Goal: Task Accomplishment & Management: Complete application form

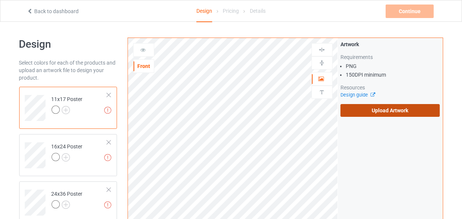
click at [360, 109] on label "Upload Artwork" at bounding box center [390, 110] width 100 height 13
click at [0, 0] on input "Upload Artwork" at bounding box center [0, 0] width 0 height 0
click at [383, 112] on label "Upload Artwork" at bounding box center [390, 110] width 100 height 13
click at [400, 111] on label "Upload Artwork" at bounding box center [390, 110] width 100 height 13
click at [0, 0] on input "Upload Artwork" at bounding box center [0, 0] width 0 height 0
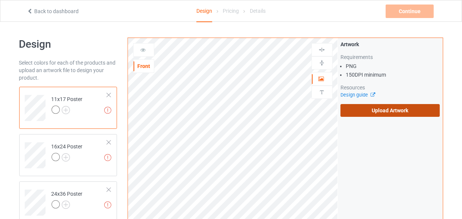
click at [372, 114] on label "Upload Artwork" at bounding box center [390, 110] width 100 height 13
click at [0, 0] on input "Upload Artwork" at bounding box center [0, 0] width 0 height 0
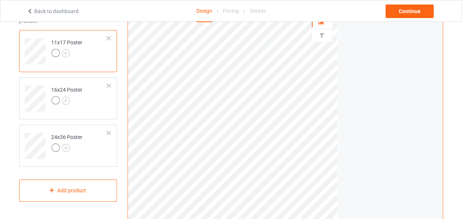
scroll to position [102, 0]
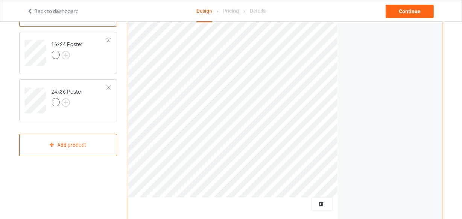
click at [327, 199] on div "Print quality: Great ( 11.61 " x 17.23 " @ 333 DPI) Front Artwork Personalized …" at bounding box center [233, 79] width 210 height 286
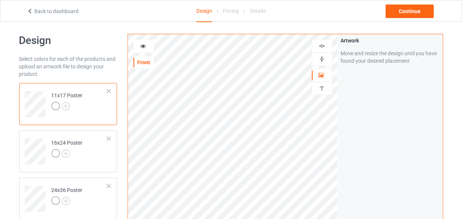
scroll to position [0, 0]
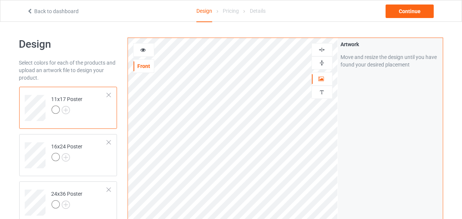
click at [323, 49] on img at bounding box center [321, 49] width 7 height 7
click at [321, 64] on img at bounding box center [321, 62] width 7 height 7
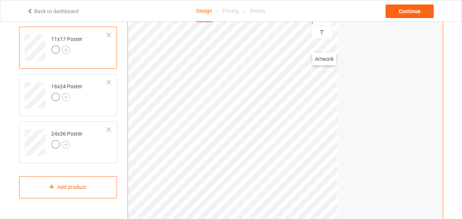
scroll to position [34, 0]
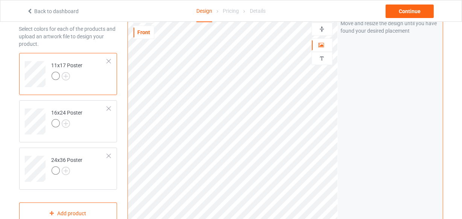
click at [326, 31] on div at bounding box center [322, 29] width 20 height 7
click at [318, 45] on icon at bounding box center [321, 43] width 6 height 5
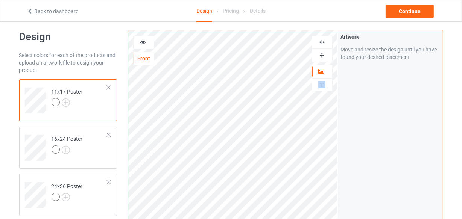
scroll to position [0, 0]
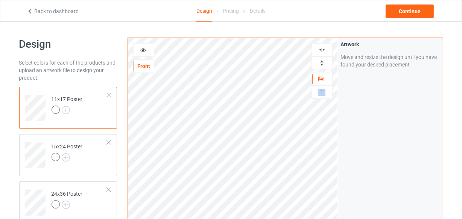
click at [321, 59] on img at bounding box center [321, 62] width 7 height 7
click at [321, 62] on img at bounding box center [321, 62] width 7 height 7
click at [322, 49] on img at bounding box center [321, 49] width 7 height 7
click at [321, 47] on img at bounding box center [321, 49] width 7 height 7
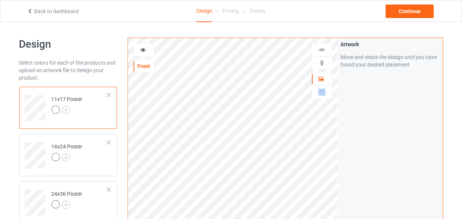
click at [323, 63] on img at bounding box center [321, 62] width 7 height 7
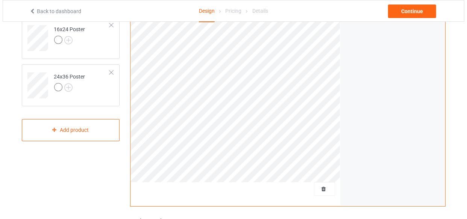
scroll to position [171, 0]
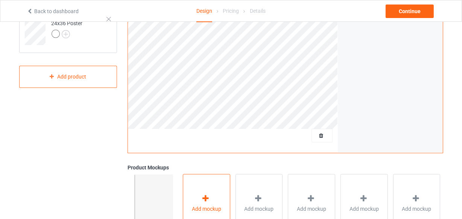
click at [219, 192] on div "Add mockup" at bounding box center [206, 203] width 47 height 59
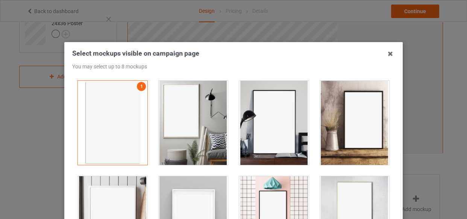
click at [204, 117] on div at bounding box center [194, 123] width 70 height 84
drag, startPoint x: 281, startPoint y: 129, endPoint x: 333, endPoint y: 136, distance: 52.3
click at [281, 133] on div at bounding box center [274, 123] width 70 height 84
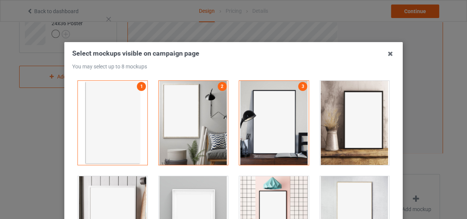
click at [333, 136] on div at bounding box center [355, 123] width 70 height 84
click at [118, 194] on div at bounding box center [113, 218] width 70 height 84
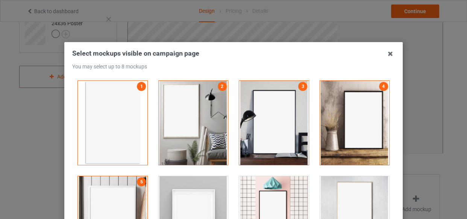
click at [164, 195] on div at bounding box center [194, 218] width 70 height 84
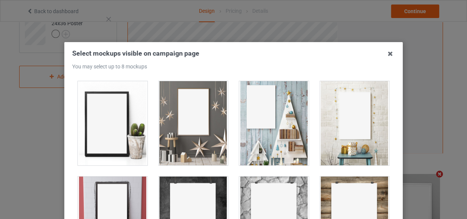
click at [126, 124] on div at bounding box center [113, 123] width 70 height 84
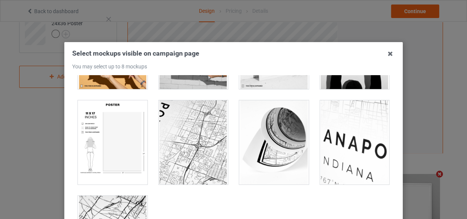
click at [278, 118] on div at bounding box center [274, 142] width 70 height 84
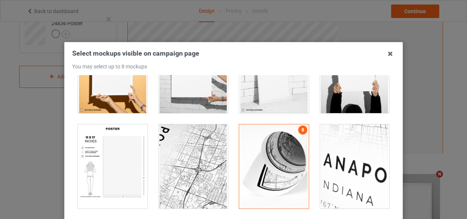
scroll to position [806, 0]
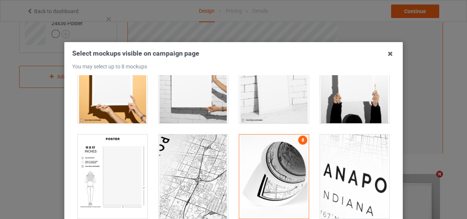
click at [281, 135] on div at bounding box center [274, 177] width 70 height 84
click at [268, 99] on div at bounding box center [274, 81] width 70 height 84
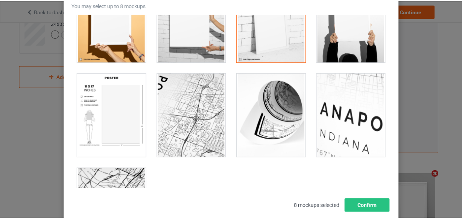
scroll to position [108, 0]
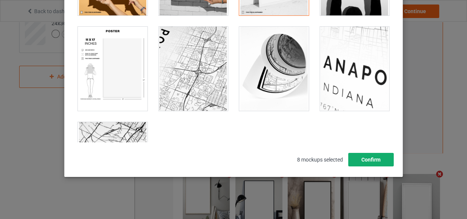
click at [370, 161] on button "Confirm" at bounding box center [370, 160] width 45 height 14
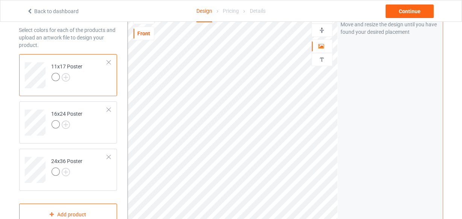
scroll to position [0, 0]
click at [88, 127] on td "16x24 Poster" at bounding box center [79, 118] width 64 height 31
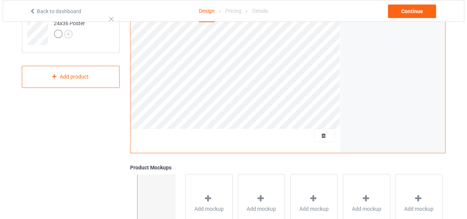
scroll to position [267, 0]
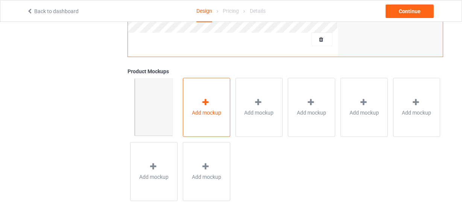
click at [218, 109] on span "Add mockup" at bounding box center [206, 113] width 29 height 8
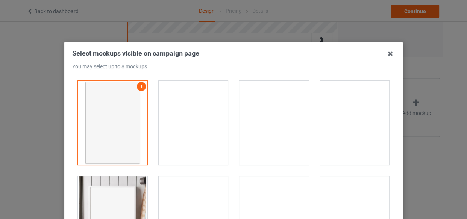
click at [191, 118] on div at bounding box center [194, 123] width 70 height 84
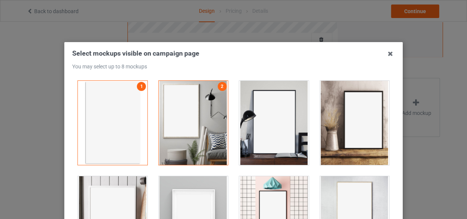
drag, startPoint x: 257, startPoint y: 123, endPoint x: 324, endPoint y: 124, distance: 67.3
click at [259, 124] on div at bounding box center [274, 123] width 70 height 84
click at [350, 123] on div at bounding box center [355, 123] width 70 height 84
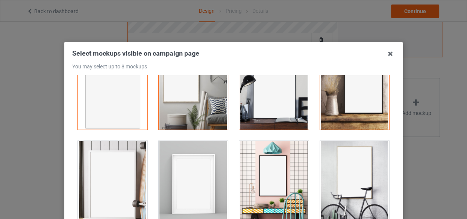
scroll to position [68, 0]
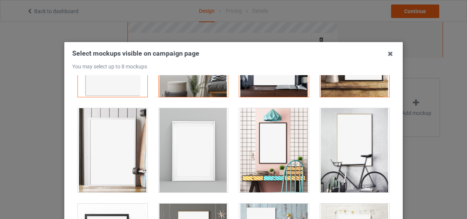
drag, startPoint x: 197, startPoint y: 129, endPoint x: 193, endPoint y: 131, distance: 4.4
click at [196, 129] on div at bounding box center [194, 150] width 70 height 84
click at [91, 133] on div at bounding box center [113, 150] width 70 height 84
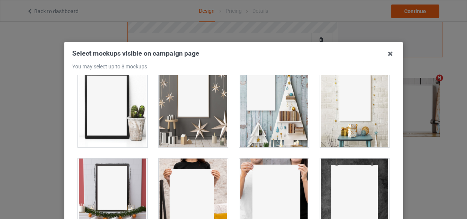
scroll to position [293, 0]
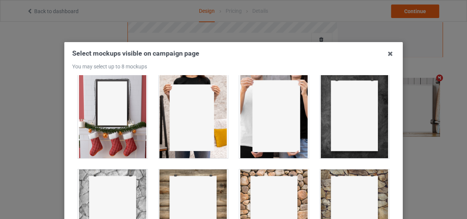
click at [209, 121] on div at bounding box center [194, 116] width 70 height 84
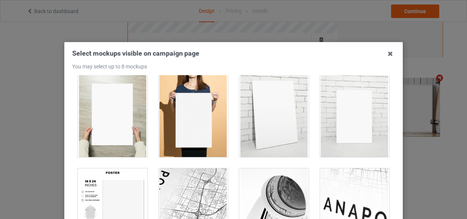
scroll to position [771, 0]
click at [103, 176] on div at bounding box center [113, 211] width 70 height 84
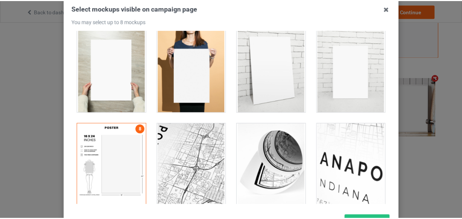
scroll to position [108, 0]
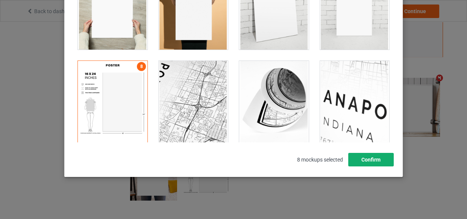
click at [372, 158] on button "Confirm" at bounding box center [370, 160] width 45 height 14
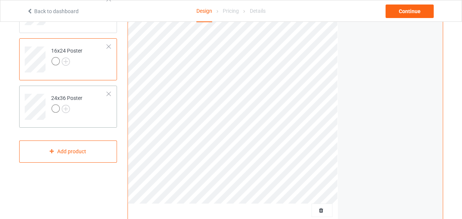
click at [83, 102] on td "24x36 Poster" at bounding box center [79, 104] width 64 height 31
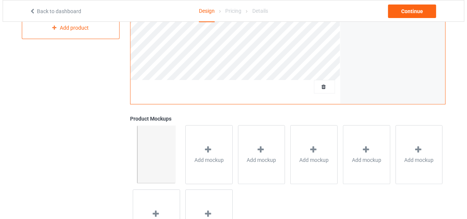
scroll to position [267, 0]
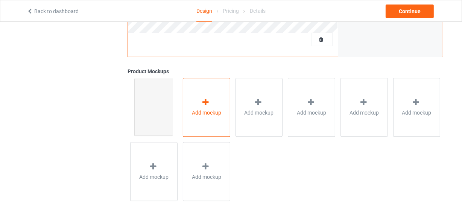
click at [211, 117] on div "Add mockup" at bounding box center [206, 107] width 47 height 59
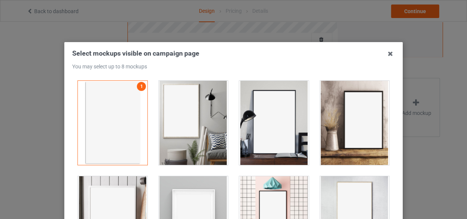
drag, startPoint x: 208, startPoint y: 113, endPoint x: 264, endPoint y: 119, distance: 56.3
click at [208, 114] on div at bounding box center [194, 123] width 70 height 84
click at [297, 121] on div at bounding box center [274, 123] width 70 height 84
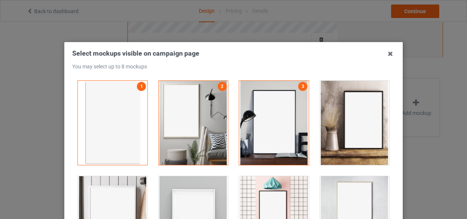
drag, startPoint x: 354, startPoint y: 124, endPoint x: 200, endPoint y: 176, distance: 163.2
click at [346, 129] on div at bounding box center [355, 123] width 70 height 84
click at [108, 189] on div at bounding box center [113, 218] width 70 height 84
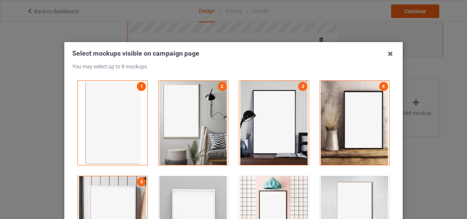
click at [203, 193] on div at bounding box center [194, 218] width 70 height 84
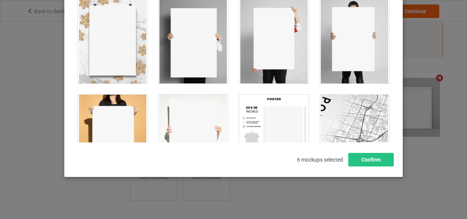
scroll to position [683, 0]
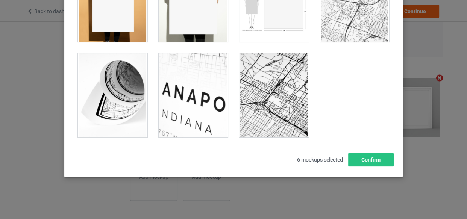
click at [263, 23] on div at bounding box center [274, 0] width 70 height 84
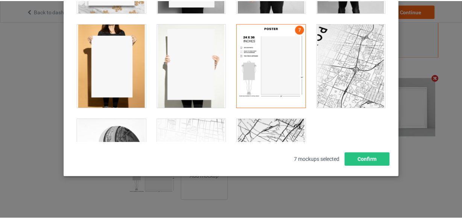
scroll to position [615, 0]
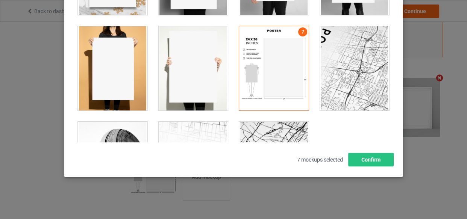
click at [106, 65] on div at bounding box center [113, 68] width 70 height 84
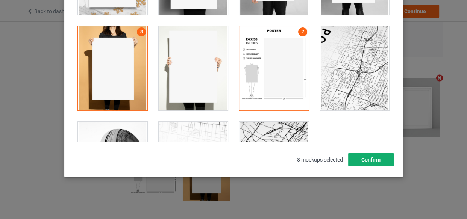
click at [364, 160] on button "Confirm" at bounding box center [370, 160] width 45 height 14
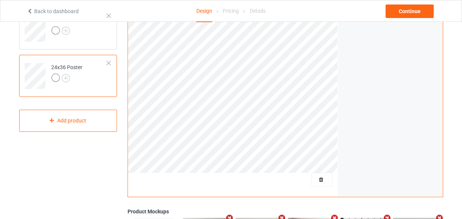
scroll to position [27, 0]
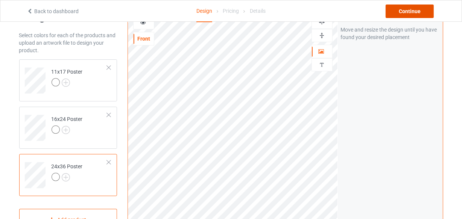
click at [404, 8] on div "Continue" at bounding box center [409, 12] width 48 height 14
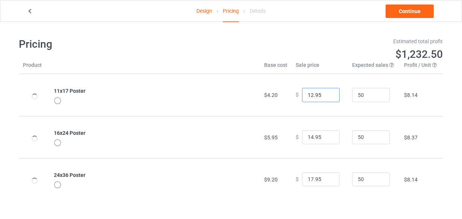
click at [326, 92] on input "12.95" at bounding box center [321, 95] width 38 height 14
click at [326, 92] on input "13.95" at bounding box center [321, 95] width 38 height 14
click at [326, 92] on input "14.95" at bounding box center [321, 95] width 38 height 14
type input "13.95"
click at [327, 96] on input "13.95" at bounding box center [321, 95] width 38 height 14
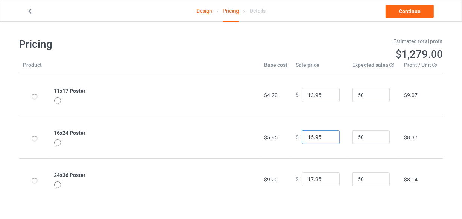
type input "15.95"
click at [327, 134] on input "15.95" at bounding box center [321, 137] width 38 height 14
type input "18.95"
click at [326, 177] on input "18.95" at bounding box center [321, 180] width 38 height 14
click at [411, 11] on link "Continue" at bounding box center [409, 12] width 48 height 14
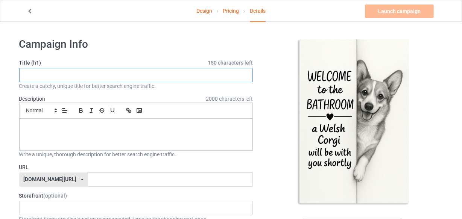
click at [87, 76] on input "text" at bounding box center [136, 75] width 234 height 14
paste input "WELCOME to the BATHROOM a Welsh Corgi will be with you shortly"
type input "WELCOME to the BATHROOM a Welsh Corgi will be with you shortly"
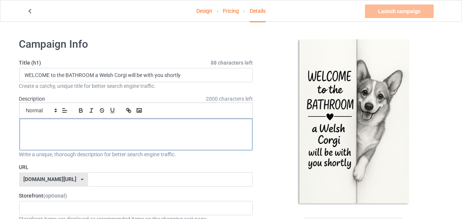
click at [123, 132] on div at bounding box center [136, 135] width 233 height 32
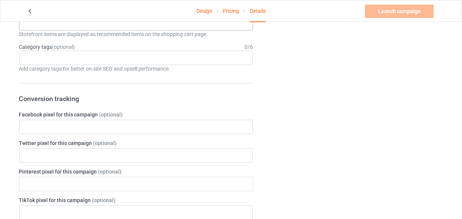
scroll to position [136, 0]
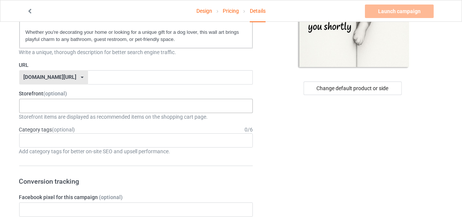
click at [73, 103] on div "LOOFDOGS 6625e2e5548ffa0031acfe30" at bounding box center [136, 106] width 234 height 14
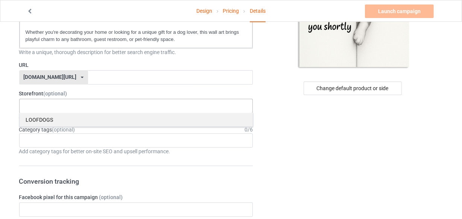
click at [58, 121] on div "LOOFDOGS" at bounding box center [136, 120] width 233 height 14
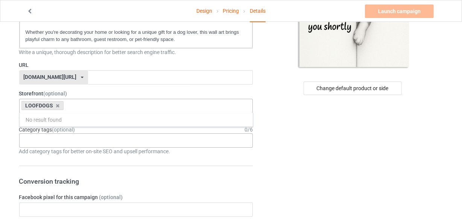
click at [71, 140] on div "Age > [DEMOGRAPHIC_DATA] > 1 Age > [DEMOGRAPHIC_DATA] Months > 1 Month Age > [D…" at bounding box center [136, 140] width 234 height 14
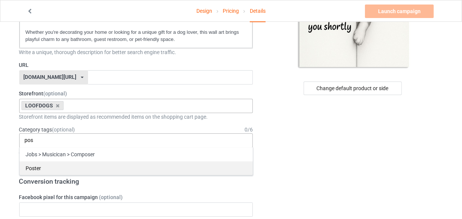
type input "pos"
click at [35, 168] on div "Poster" at bounding box center [136, 168] width 233 height 14
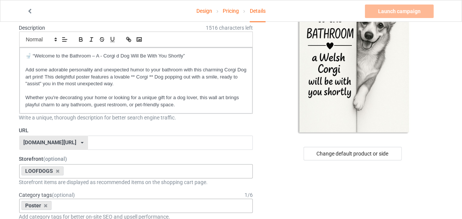
scroll to position [102, 0]
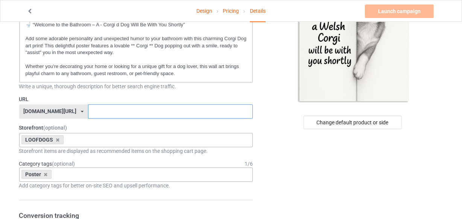
click at [88, 111] on input "text" at bounding box center [170, 111] width 165 height 14
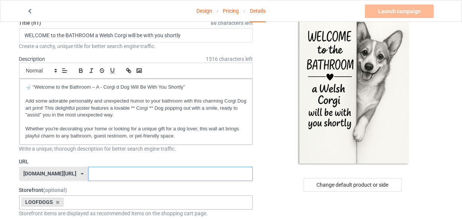
scroll to position [0, 0]
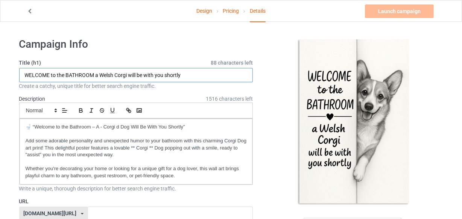
drag, startPoint x: 114, startPoint y: 72, endPoint x: 128, endPoint y: 74, distance: 13.7
click at [128, 74] on input "WELCOME to the BATHROOM a Welsh Corgi will be with you shortly" at bounding box center [136, 75] width 234 height 14
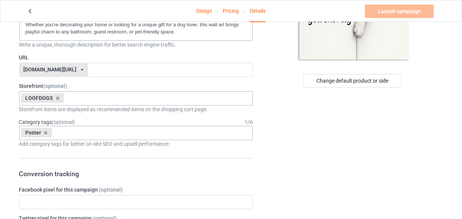
scroll to position [102, 0]
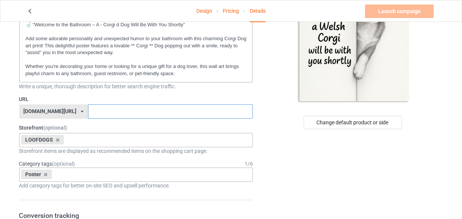
click at [93, 111] on input "text" at bounding box center [170, 111] width 165 height 14
paste input "Corgi"
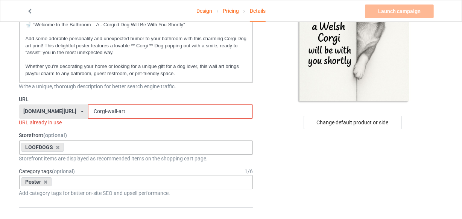
click at [124, 105] on input "Corgi-wall-art" at bounding box center [170, 111] width 165 height 14
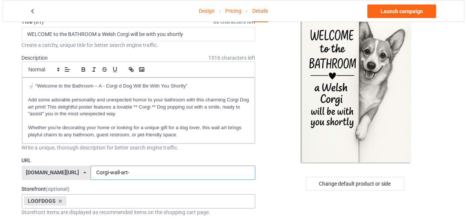
scroll to position [0, 0]
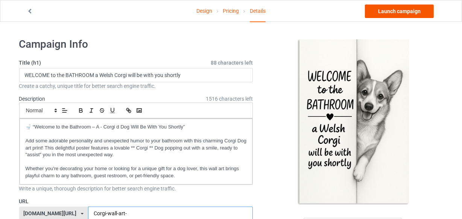
type input "Corgi-wall-art-"
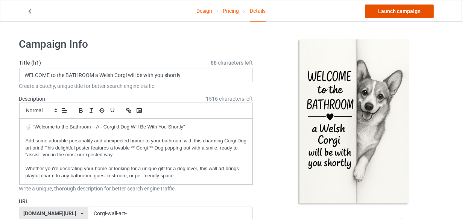
click at [397, 10] on link "Launch campaign" at bounding box center [399, 12] width 69 height 14
